Goal: Navigation & Orientation: Find specific page/section

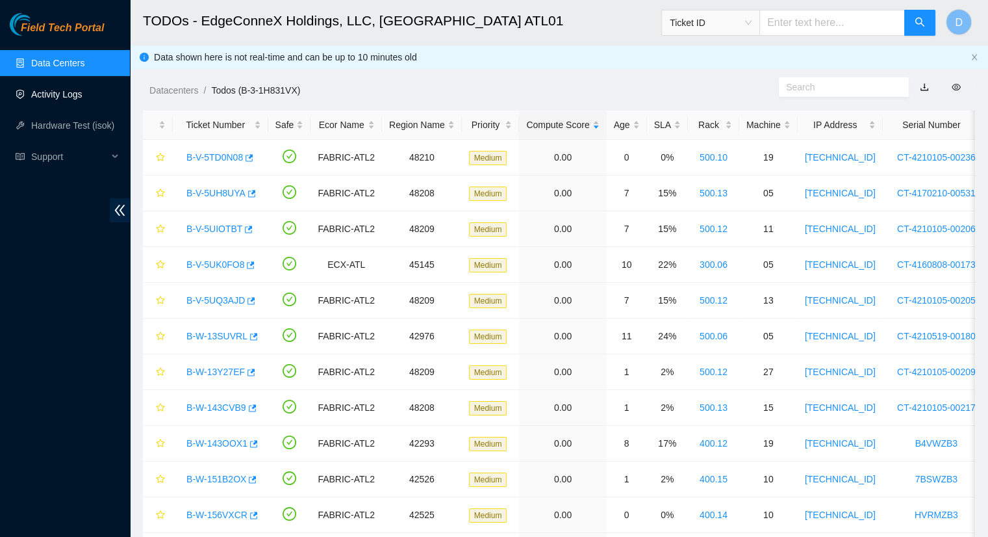
click at [73, 92] on link "Activity Logs" at bounding box center [56, 94] width 51 height 10
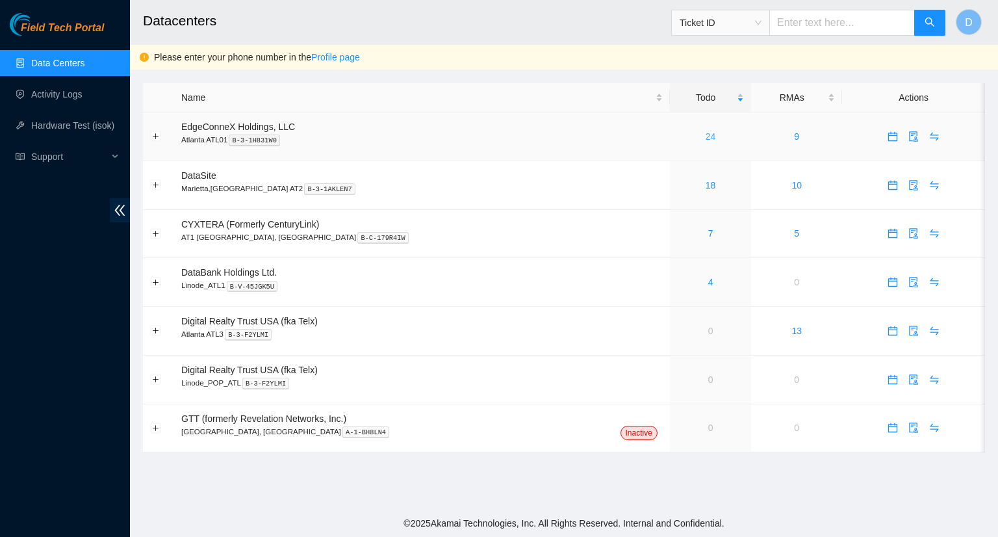
click at [705, 138] on link "24" at bounding box center [710, 136] width 10 height 10
